Goal: Find specific page/section

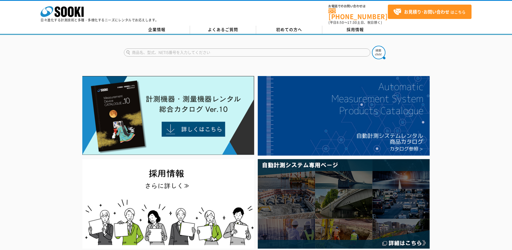
click at [166, 48] on input "text" at bounding box center [247, 52] width 247 height 8
type input "lr5051"
click at [372, 46] on button at bounding box center [379, 53] width 14 height 14
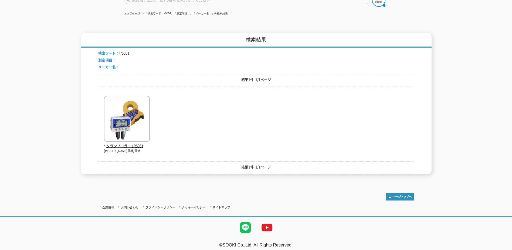
scroll to position [53, 0]
click at [132, 119] on img at bounding box center [127, 118] width 46 height 47
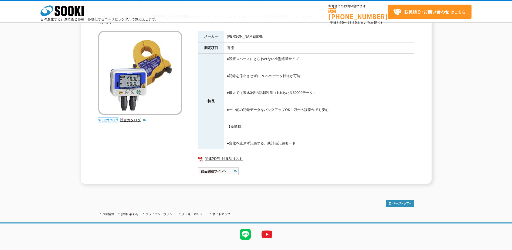
scroll to position [89, 0]
